Goal: Check status: Check status

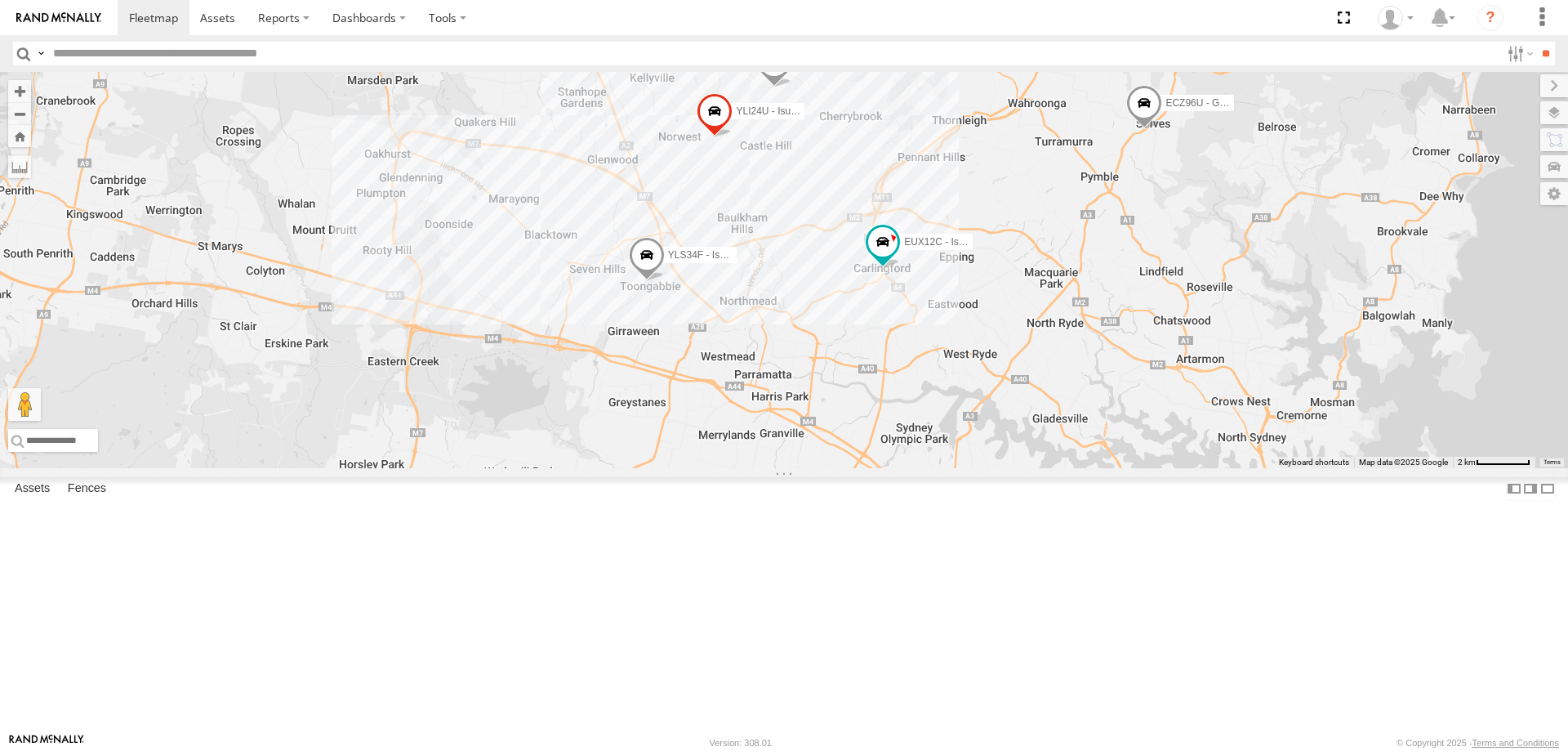
select select "**********"
click at [493, 55] on span at bounding box center [475, 33] width 36 height 44
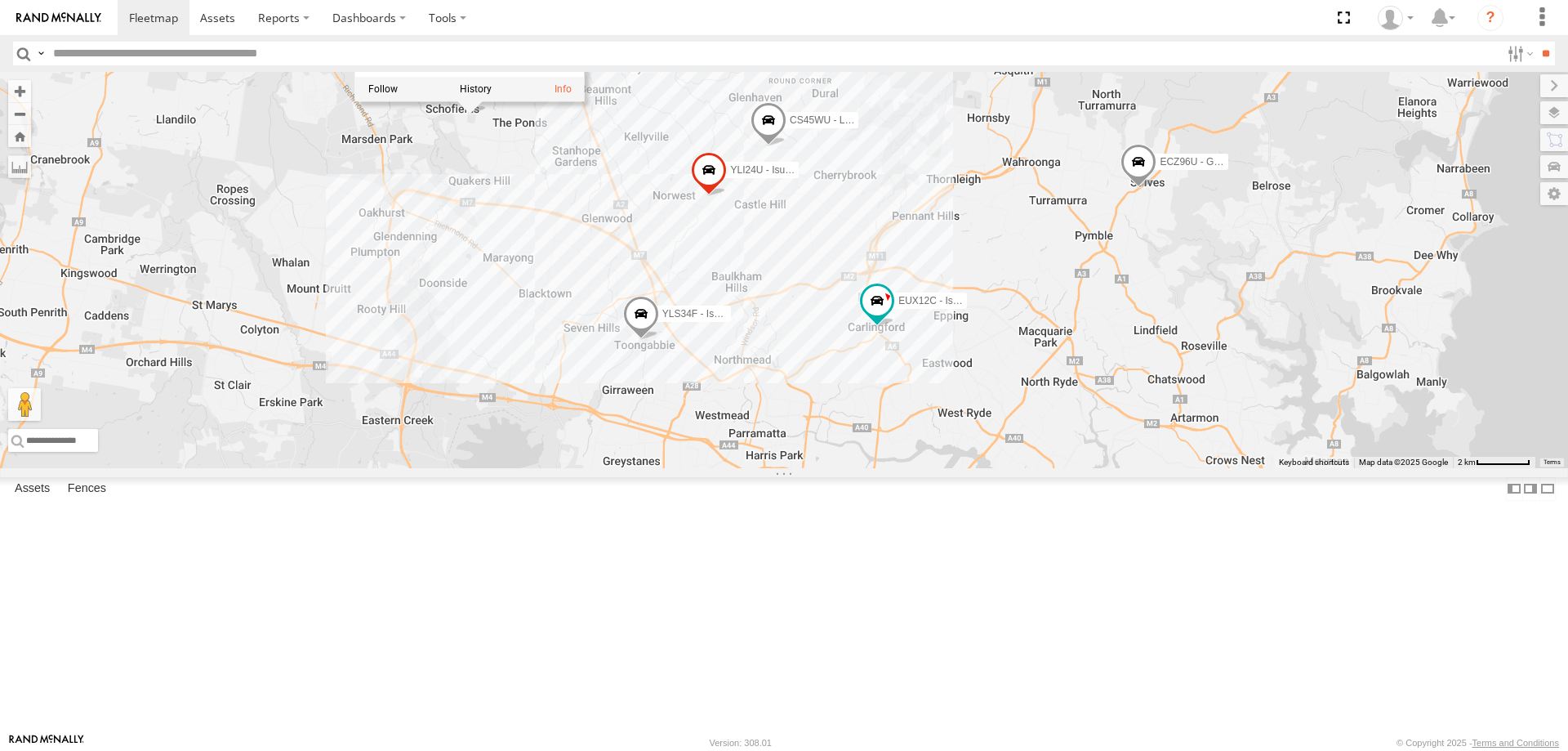
drag, startPoint x: 755, startPoint y: 356, endPoint x: 750, endPoint y: 419, distance: 63.2
click at [750, 419] on div "ECZ96U - Great Wall EUX12C - Isuzu DMAX YLI24U - Isuzu D-MAX CS45WU - LDV EOT93…" at bounding box center [784, 270] width 1568 height 396
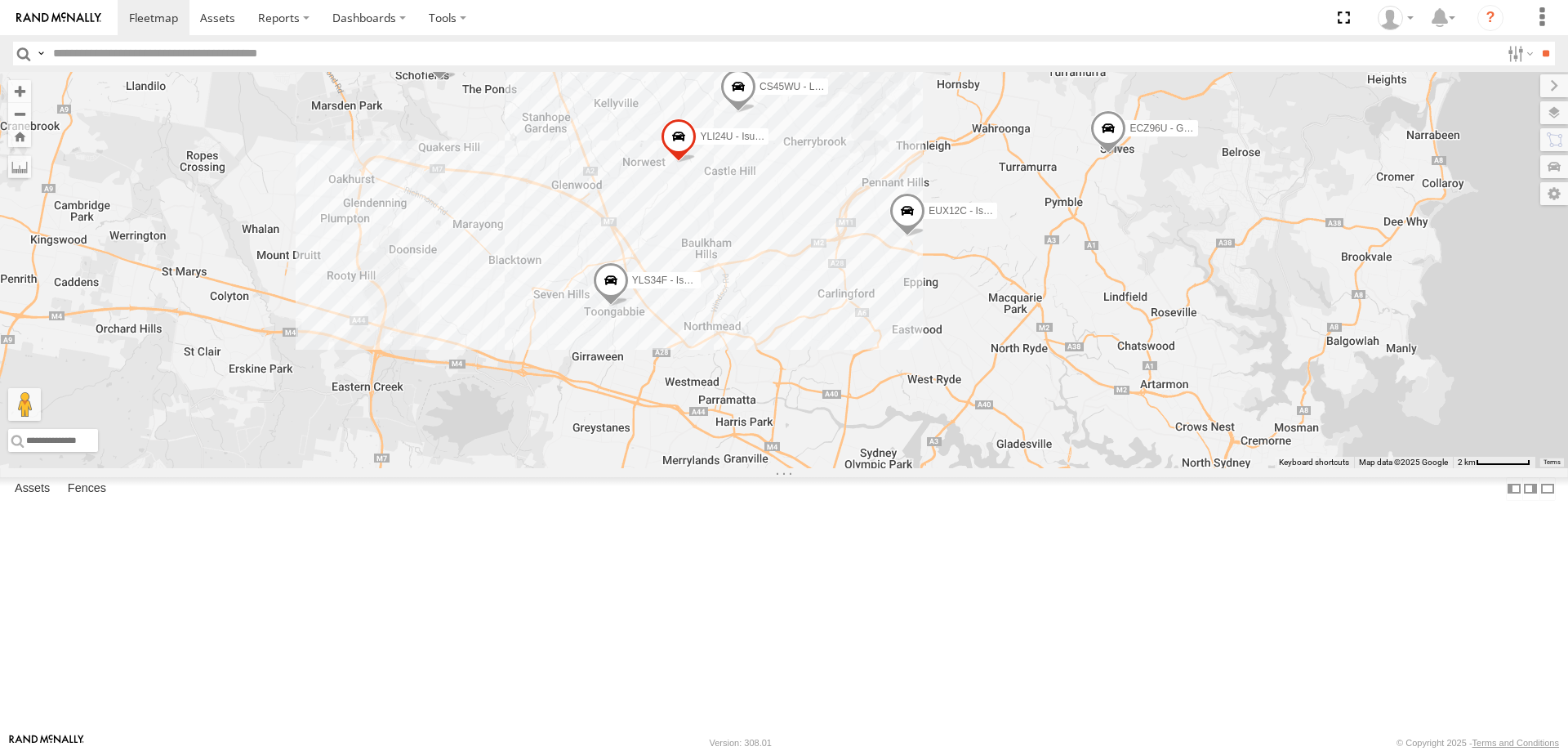
drag, startPoint x: 926, startPoint y: 417, endPoint x: 903, endPoint y: 388, distance: 37.0
click at [903, 388] on div "ECZ96U - Great Wall EUX12C - Isuzu DMAX YLI24U - Isuzu D-MAX CS45WU - LDV EOT93…" at bounding box center [784, 270] width 1568 height 396
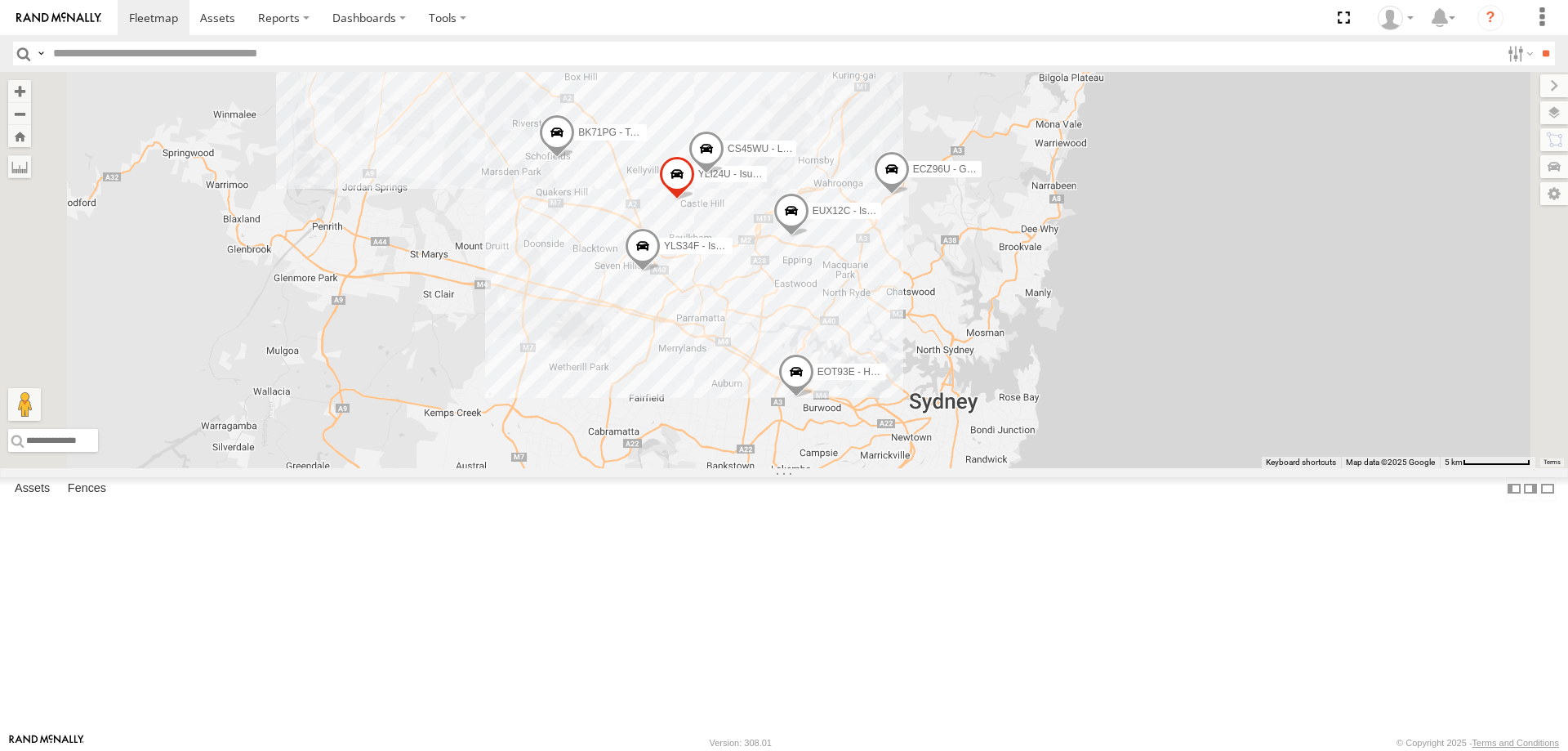
drag, startPoint x: 939, startPoint y: 524, endPoint x: 940, endPoint y: 511, distance: 13.0
click at [940, 468] on div "YLI19N - Isuzu DMAX ECZ96U - Great Wall EUX12C - Isuzu DMAX YLI24U - Isuzu D-MA…" at bounding box center [784, 270] width 1568 height 396
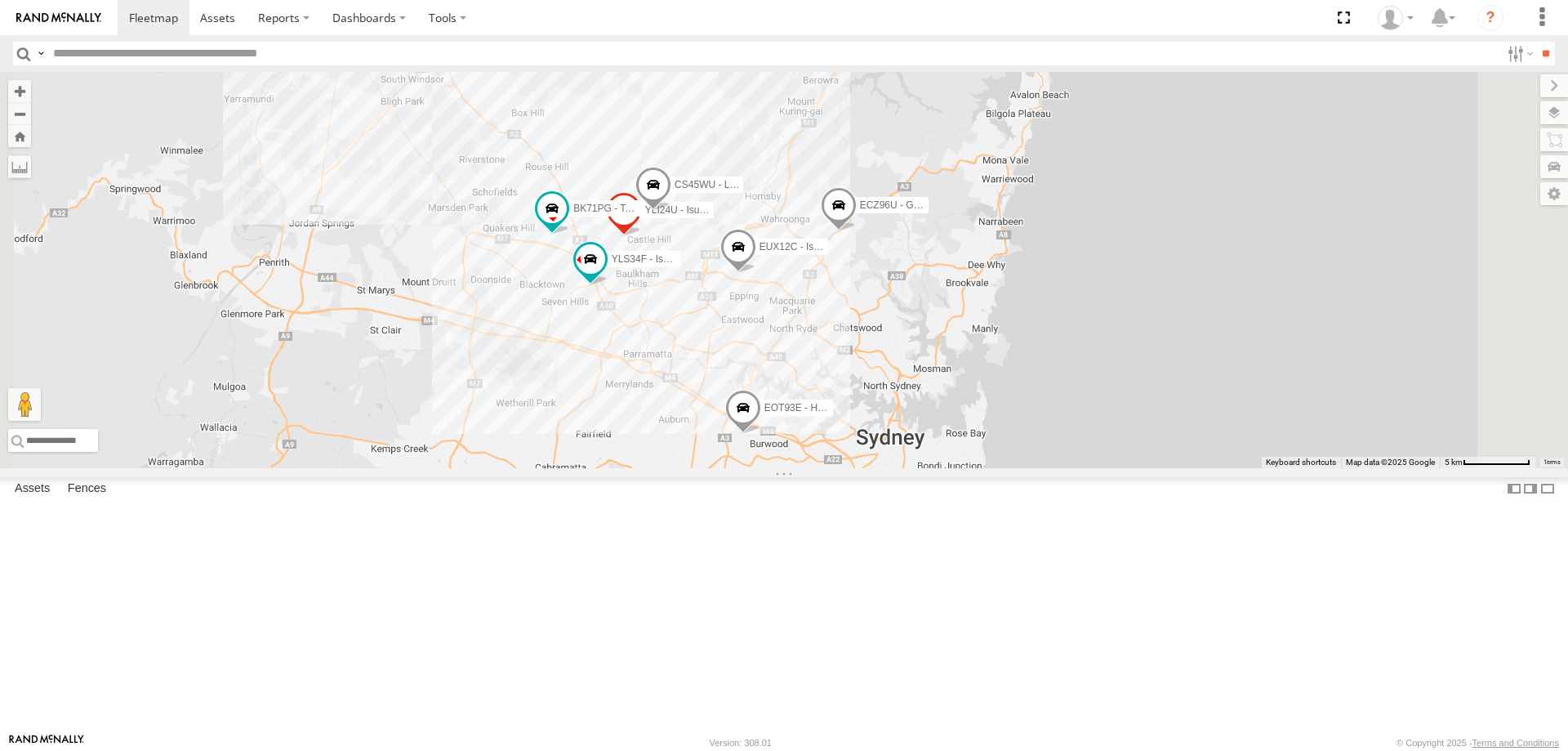
drag, startPoint x: 936, startPoint y: 649, endPoint x: 933, endPoint y: 600, distance: 49.1
click at [933, 468] on div "ECZ96U - Great Wall EUX12C - Isuzu DMAX YLI24U - Isuzu D-MAX CS45WU - LDV EOT93…" at bounding box center [784, 270] width 1568 height 396
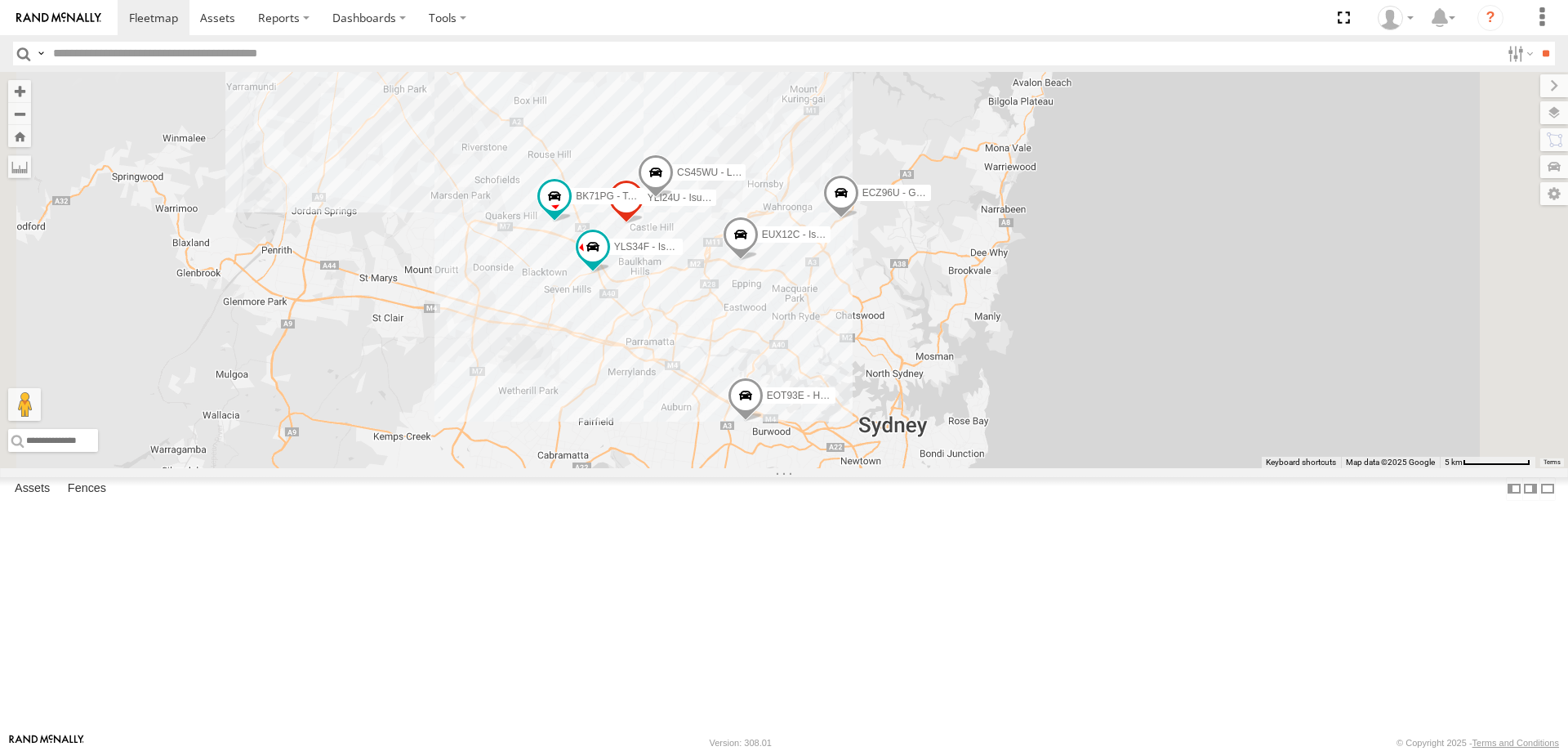
drag, startPoint x: 927, startPoint y: 605, endPoint x: 930, endPoint y: 592, distance: 13.3
click at [930, 468] on div "ECZ96U - Great Wall EUX12C - Isuzu DMAX YLI24U - Isuzu D-MAX CS45WU - LDV EOT93…" at bounding box center [784, 270] width 1568 height 396
click at [591, 246] on span at bounding box center [576, 232] width 29 height 29
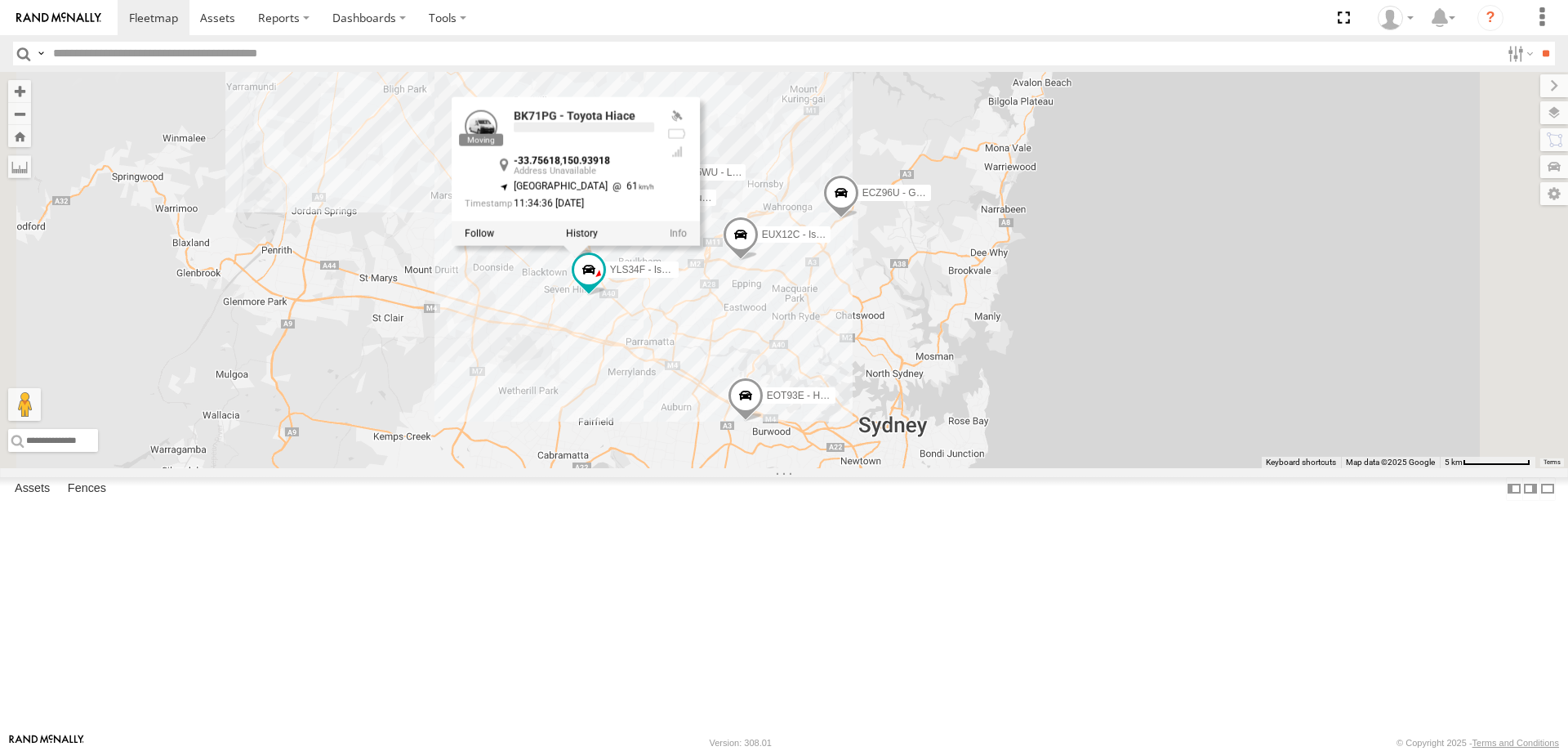
click at [848, 468] on div "YLI19N - Isuzu DMAX ECZ96U - Great Wall EUX12C - Isuzu DMAX YLI24U - Isuzu D-MA…" at bounding box center [784, 270] width 1568 height 396
